Goal: Information Seeking & Learning: Check status

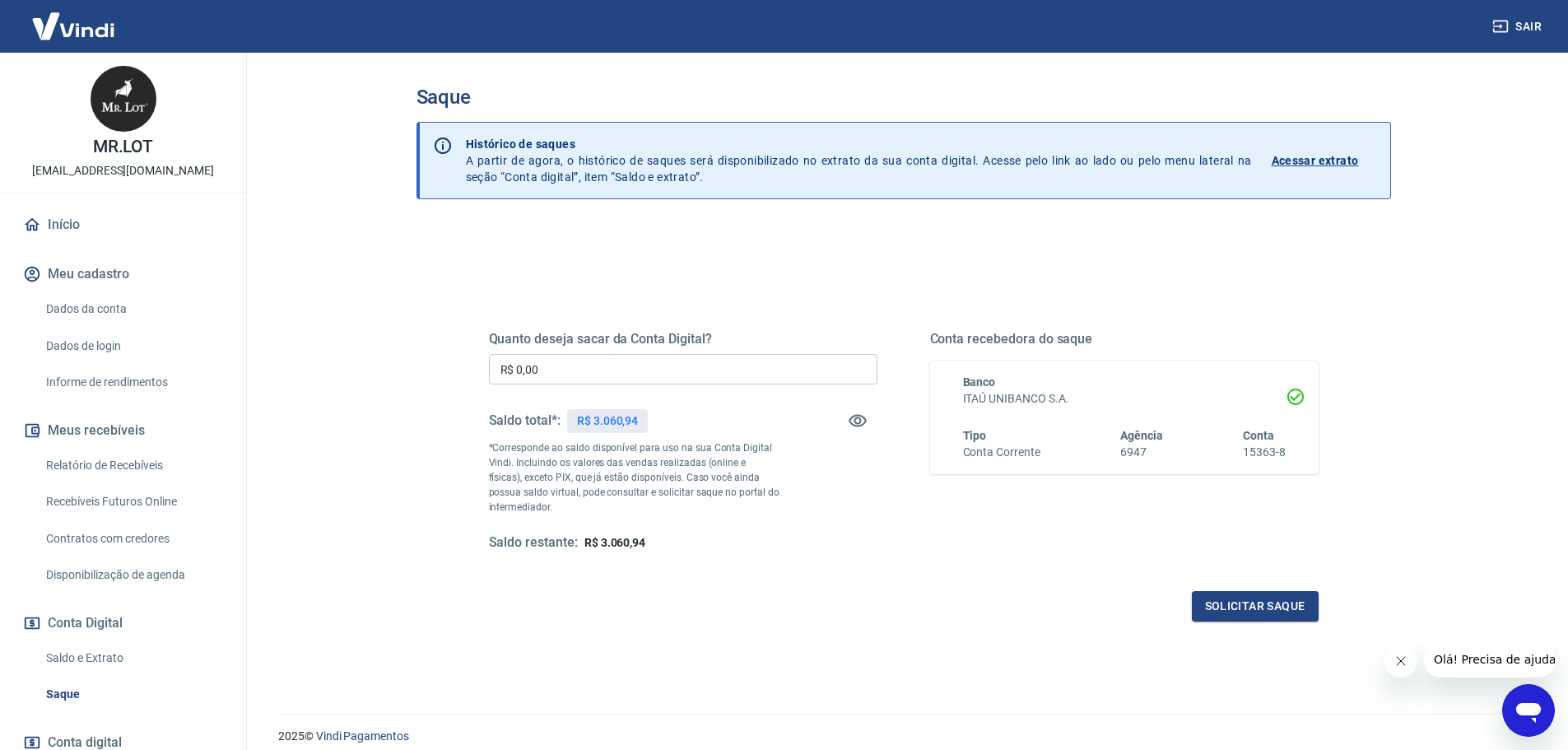
click at [1298, 160] on p "Acessar extrato" at bounding box center [1316, 161] width 88 height 17
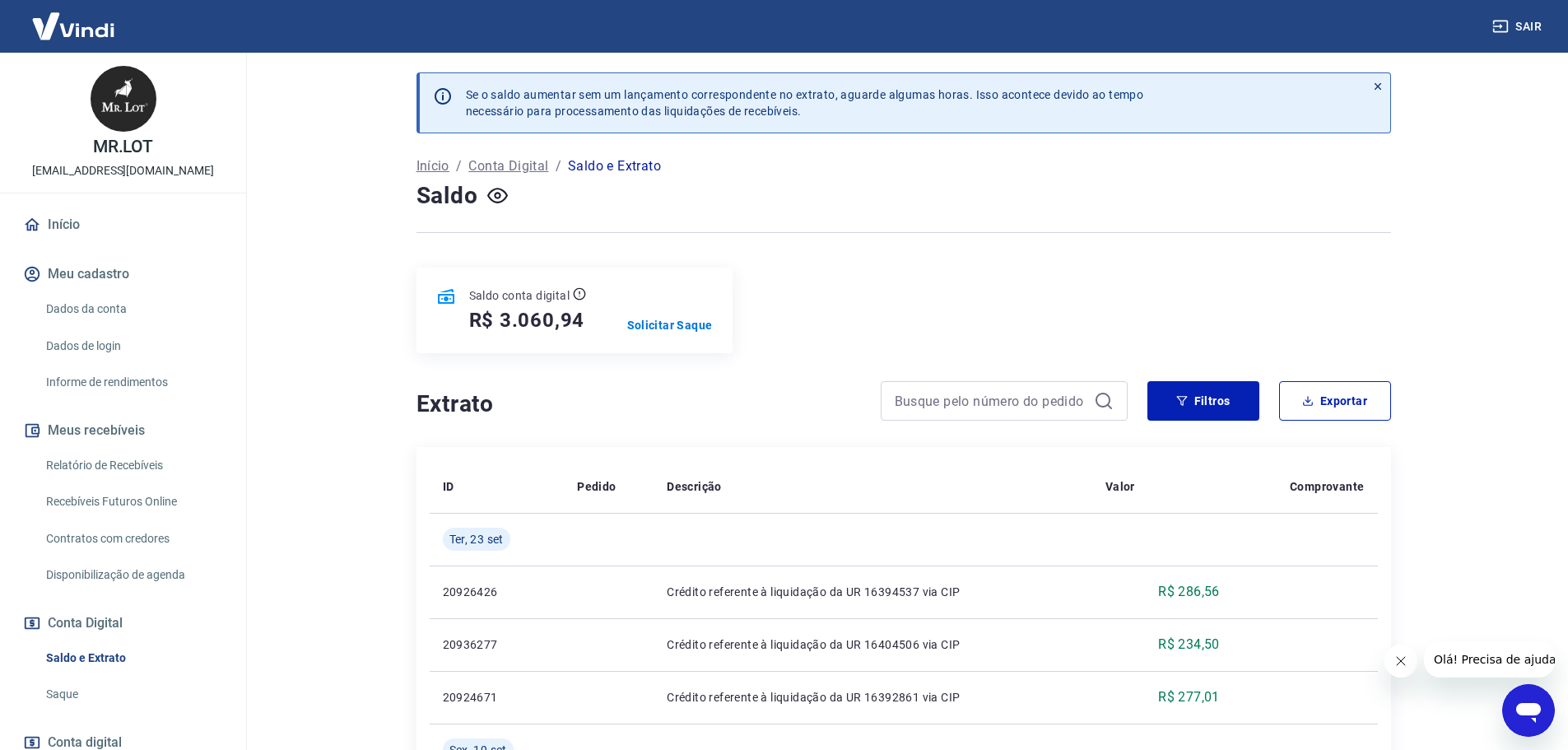
click at [993, 387] on div at bounding box center [1004, 400] width 247 height 39
click at [987, 386] on div at bounding box center [1004, 400] width 247 height 39
click at [990, 399] on input at bounding box center [991, 400] width 193 height 25
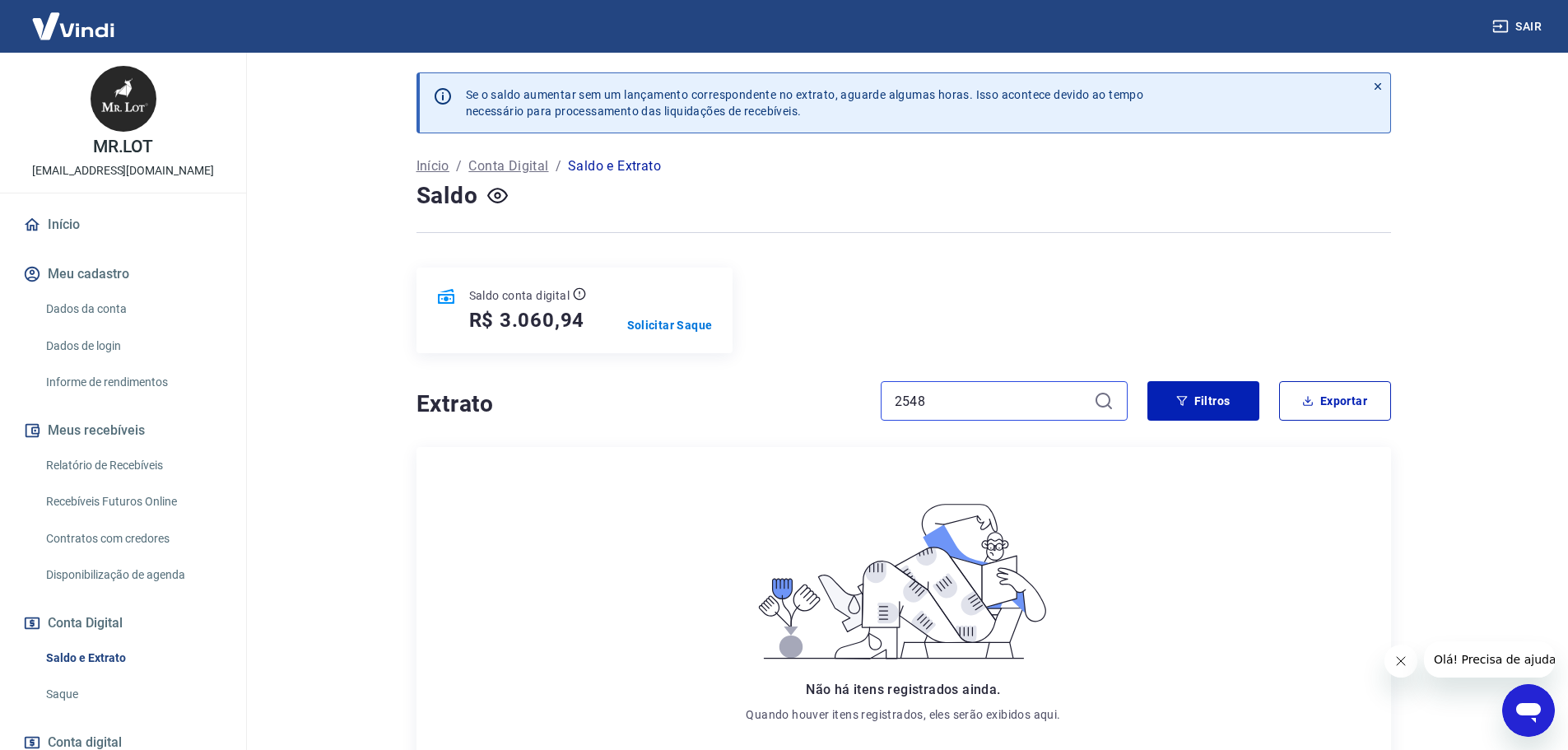
type input "2548"
drag, startPoint x: 942, startPoint y: 401, endPoint x: 840, endPoint y: 400, distance: 102.0
click at [840, 400] on div "Extrato 2548" at bounding box center [772, 400] width 711 height 39
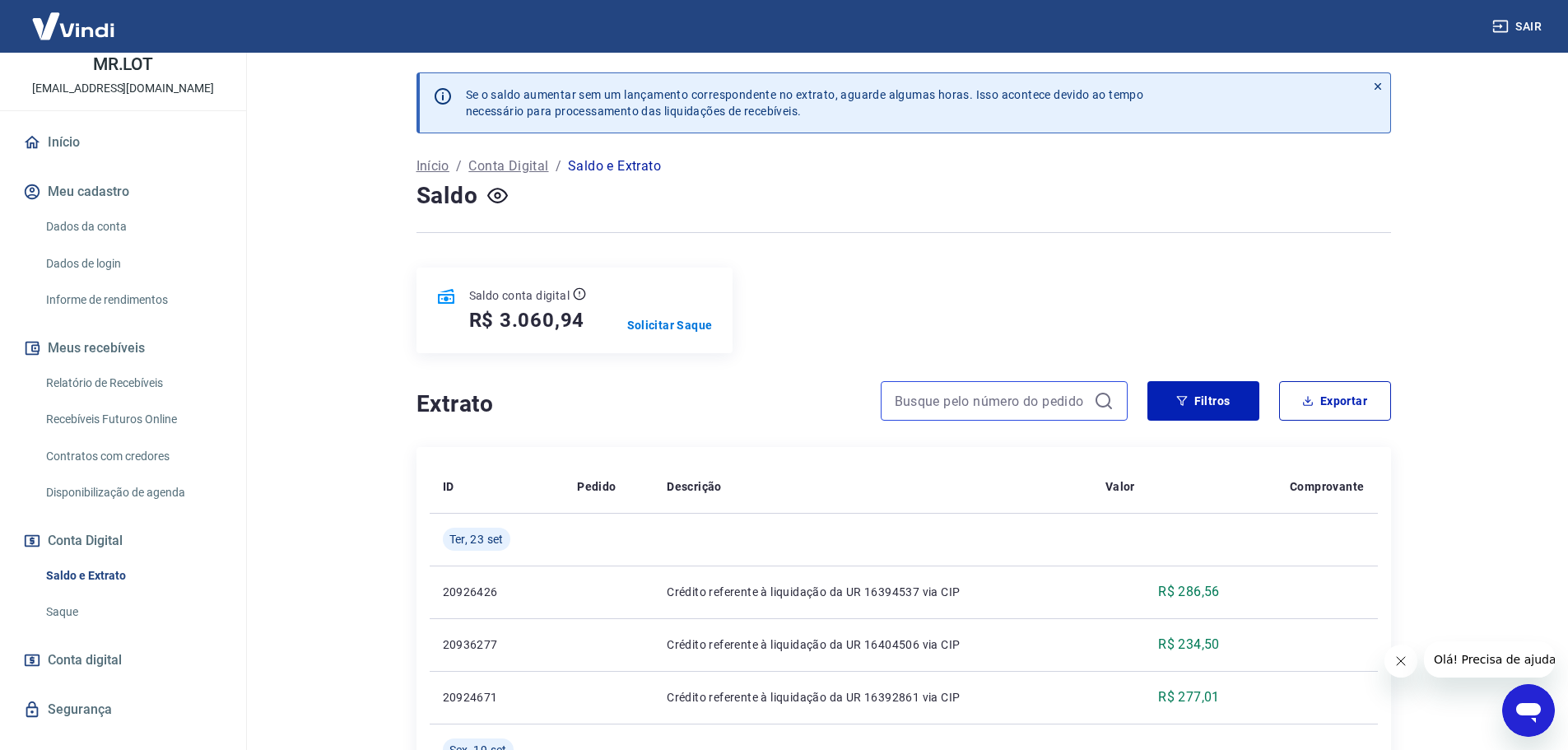
scroll to position [110, 0]
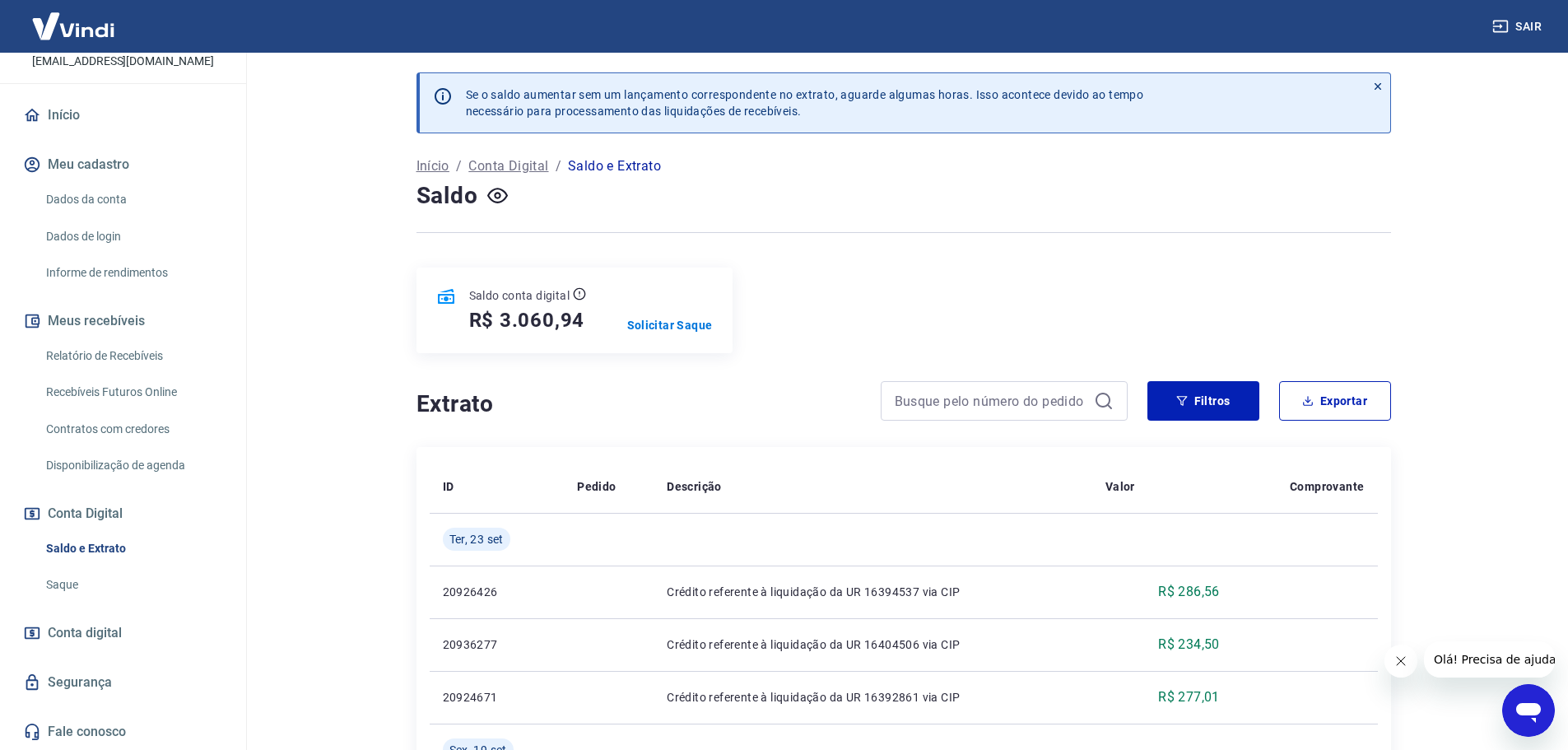
click at [94, 629] on span "Conta digital" at bounding box center [85, 633] width 74 height 23
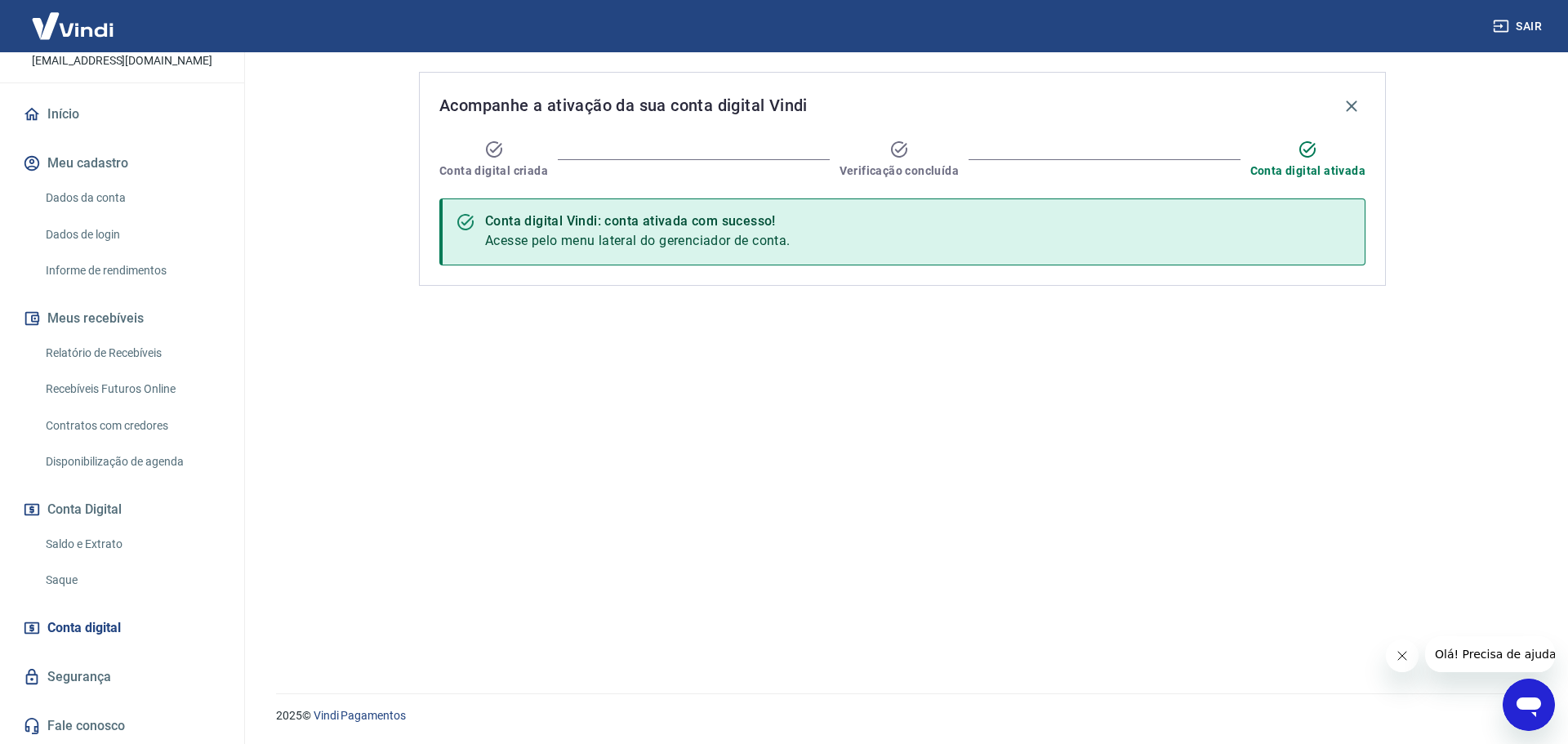
click at [81, 546] on link "Saldo e Extrato" at bounding box center [131, 544] width 186 height 33
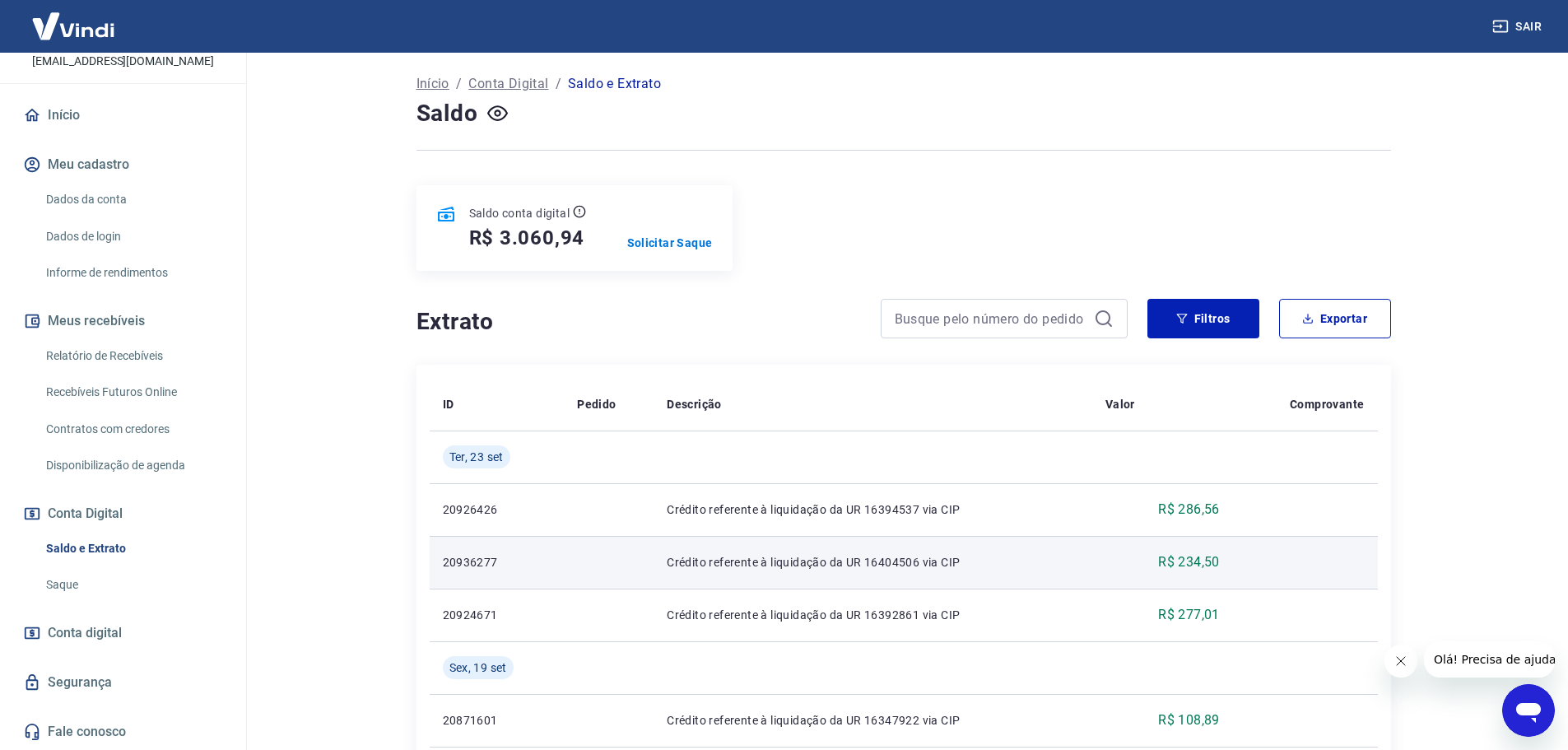
scroll to position [165, 0]
